Goal: Information Seeking & Learning: Find specific fact

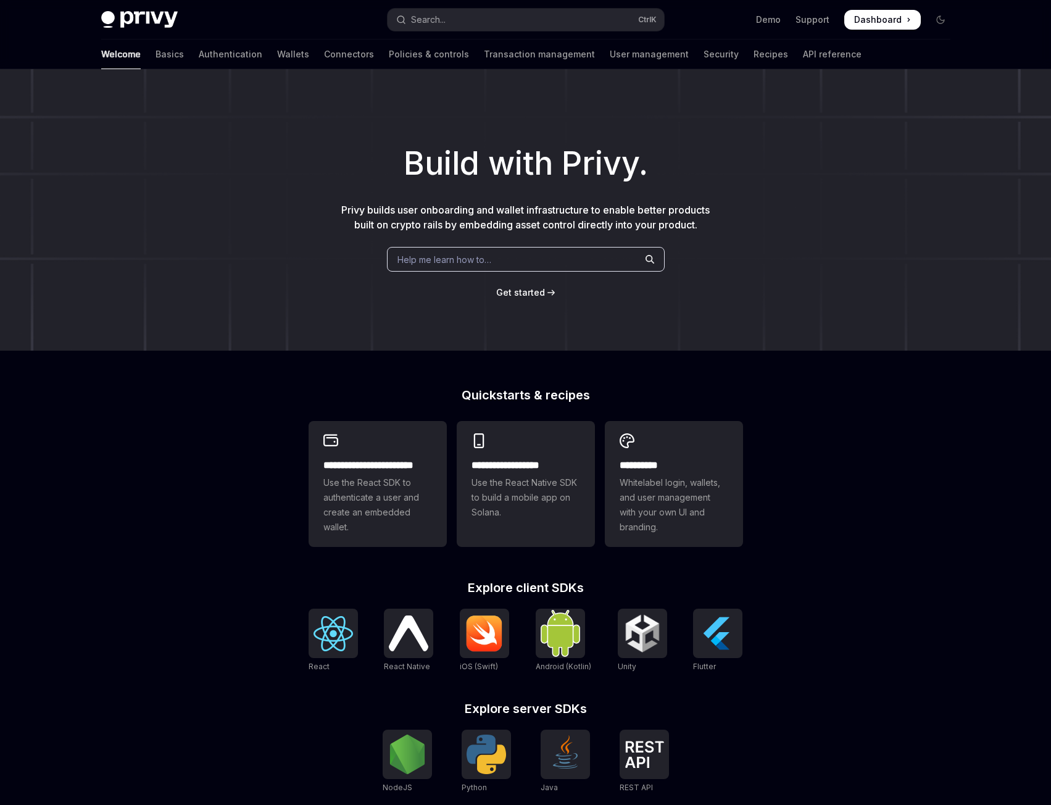
click at [850, 20] on span at bounding box center [882, 20] width 77 height 20
click at [452, 19] on button "Search... Ctrl K" at bounding box center [526, 20] width 276 height 22
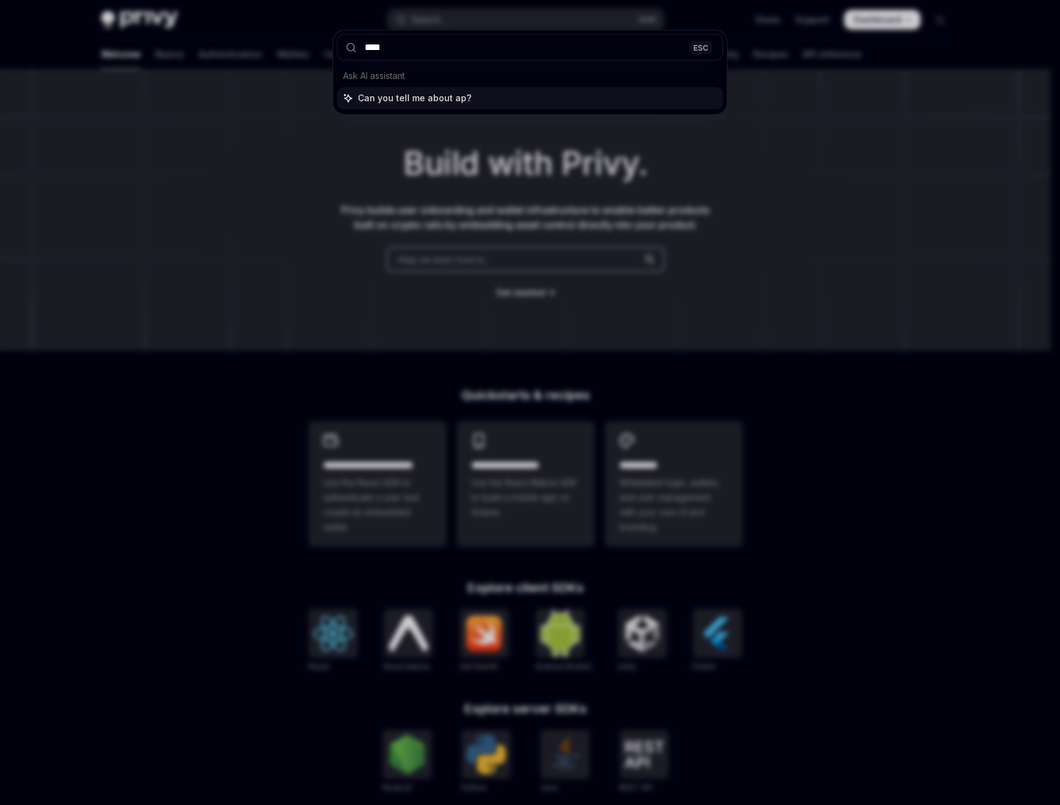
type input "*****"
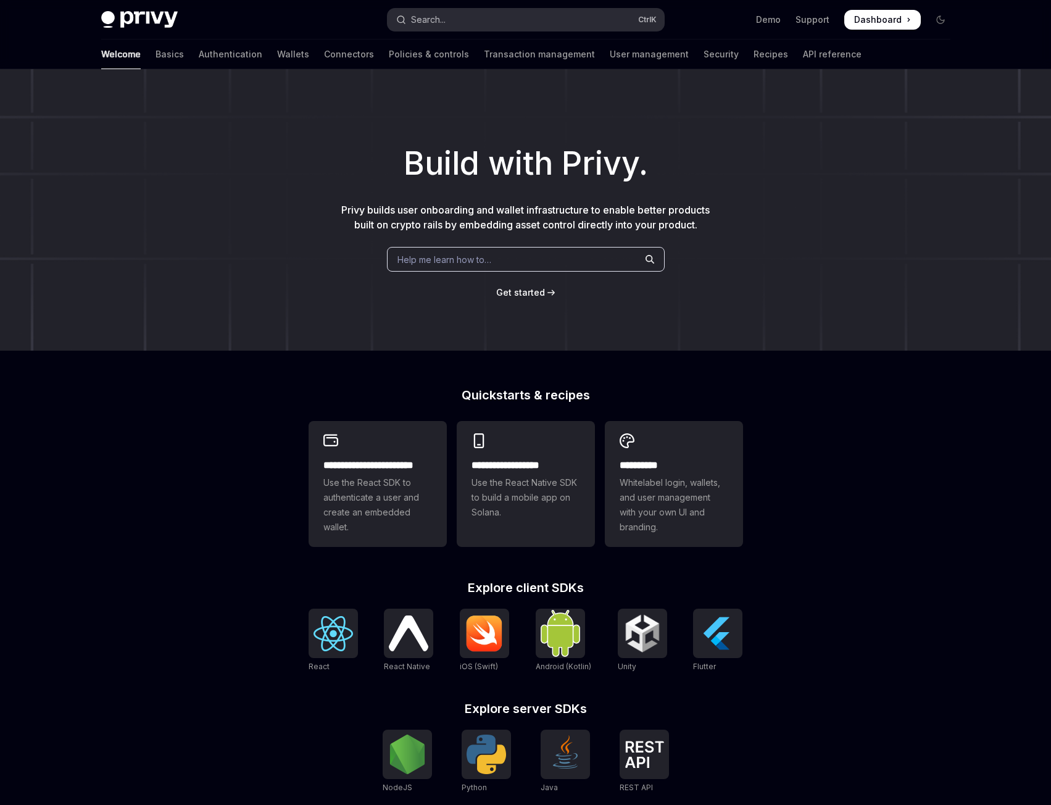
click at [465, 19] on button "Search... Ctrl K" at bounding box center [526, 20] width 276 height 22
click at [450, 15] on button "Search... Ctrl K" at bounding box center [526, 20] width 276 height 22
click at [449, 16] on button "Search... Ctrl K" at bounding box center [526, 20] width 276 height 22
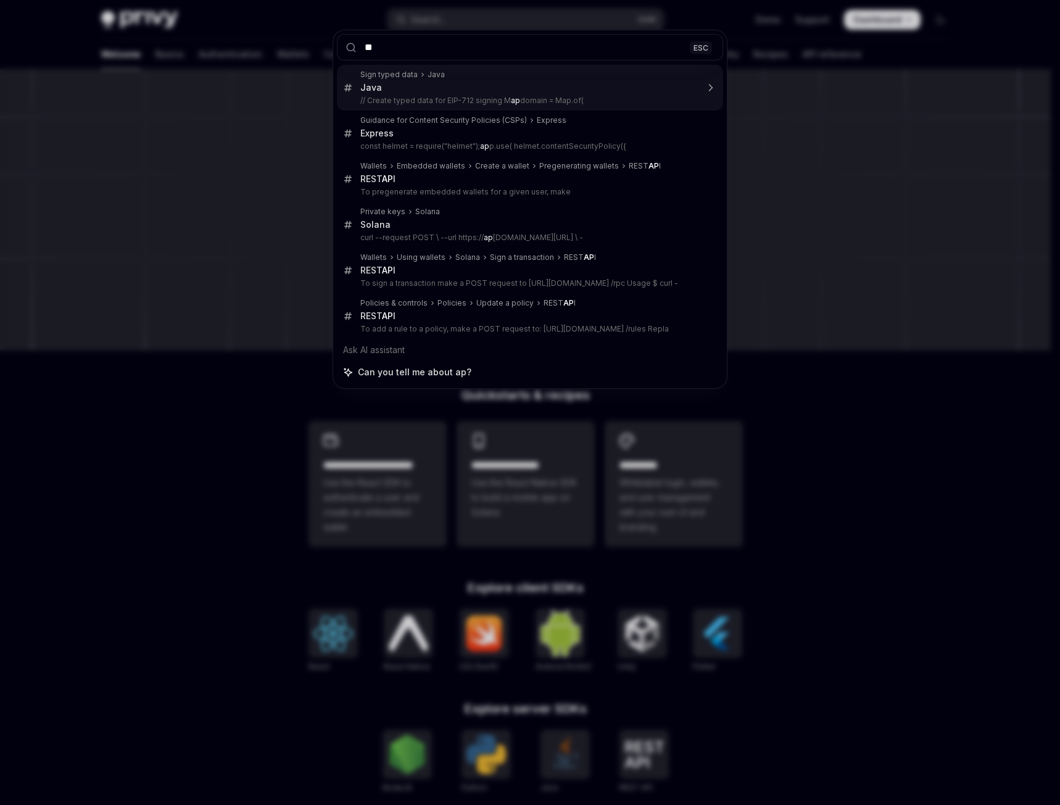
type input "***"
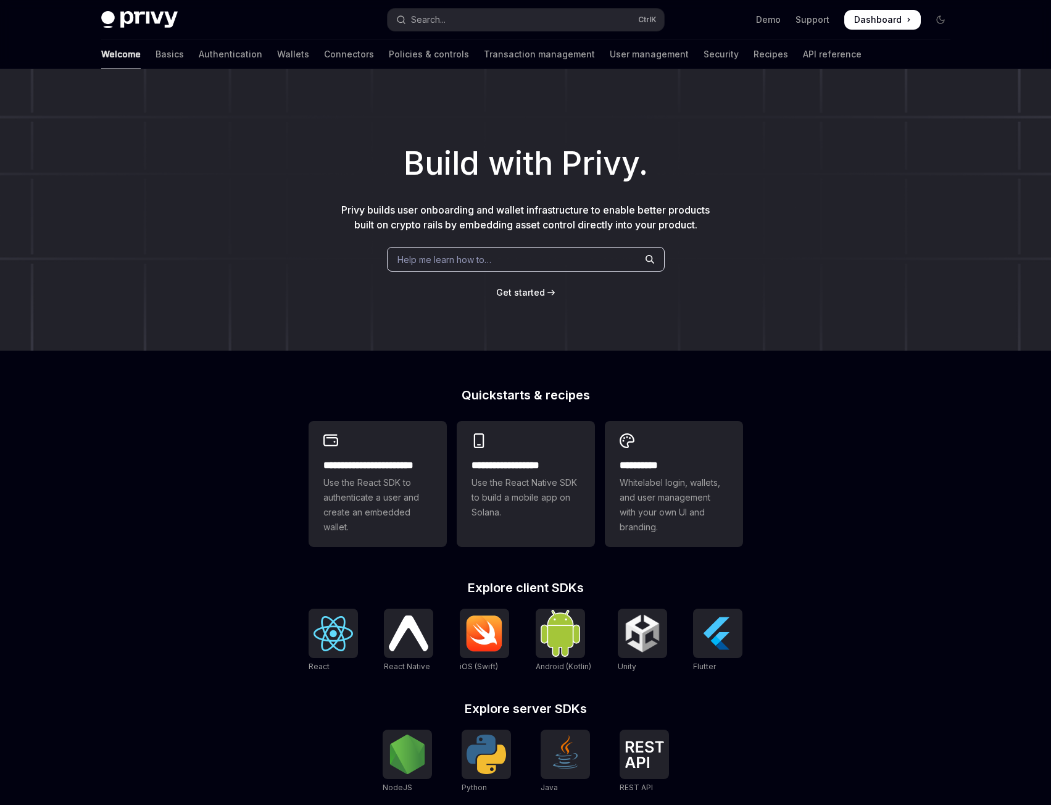
type textarea "*"
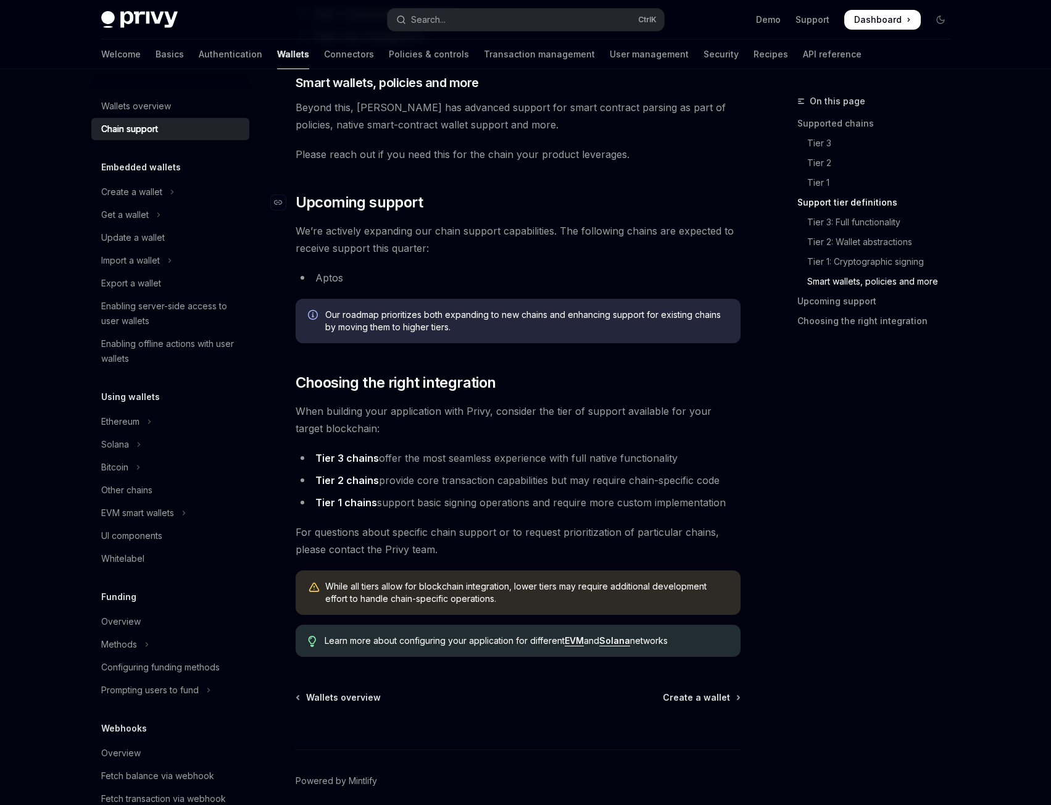
scroll to position [1118, 0]
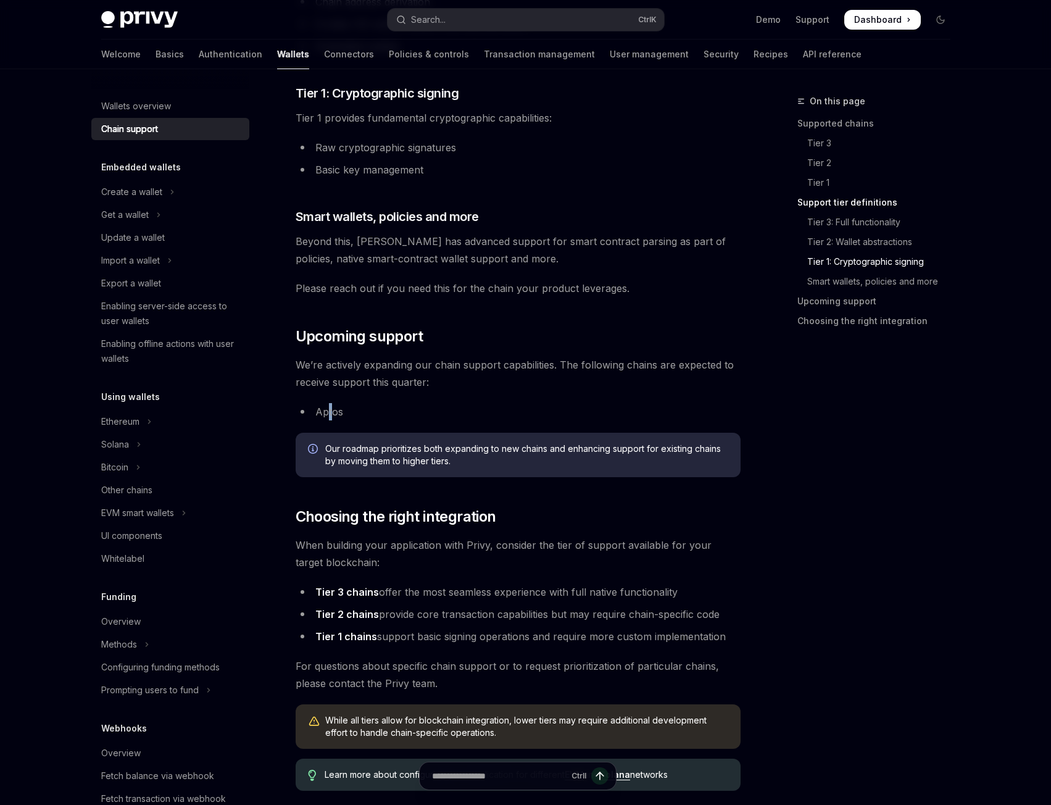
click at [330, 416] on li "Aptos" at bounding box center [518, 411] width 445 height 17
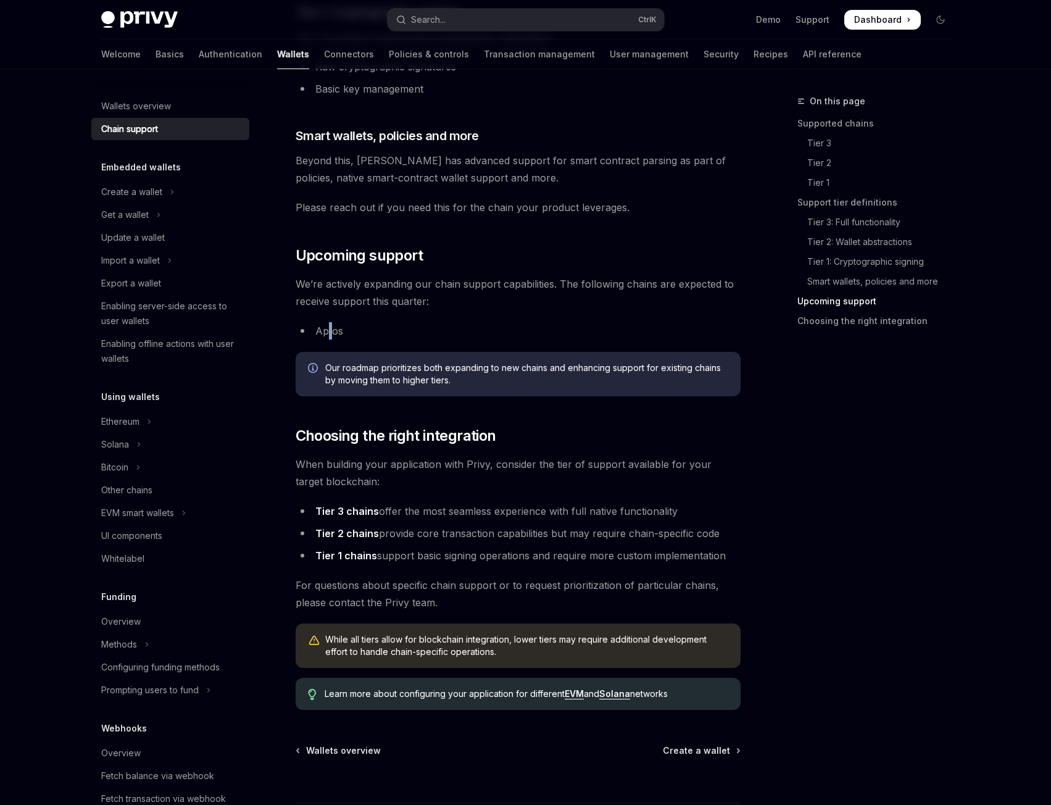
scroll to position [1303, 0]
